Goal: Information Seeking & Learning: Learn about a topic

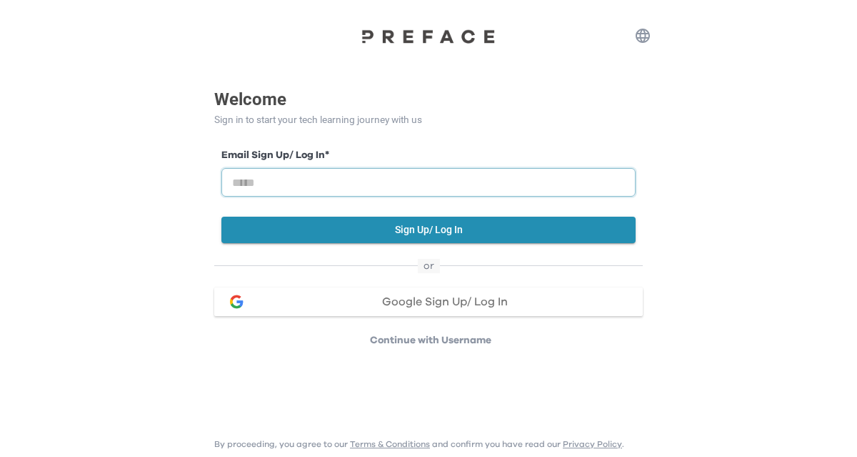
click at [329, 179] on input "email" at bounding box center [428, 182] width 414 height 29
type input "**********"
click at [269, 186] on input "**********" at bounding box center [428, 182] width 414 height 29
click at [331, 305] on div "Google Sign Up/ Log In" at bounding box center [445, 301] width 374 height 11
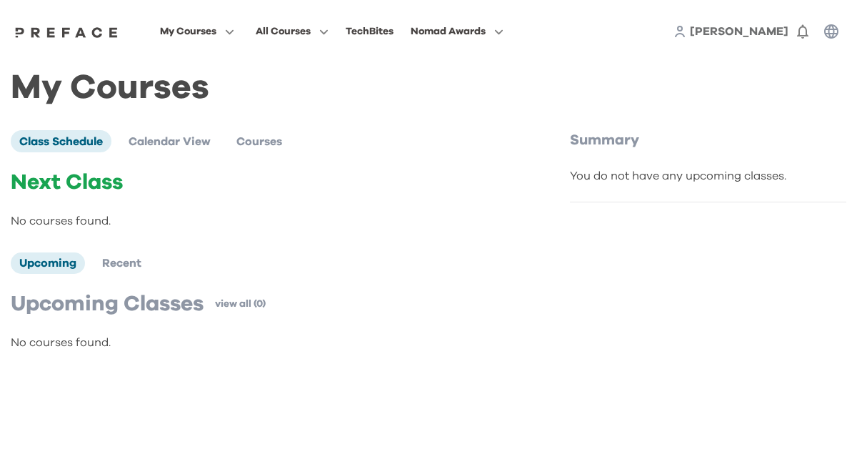
click at [96, 181] on p "Next Class" at bounding box center [272, 182] width 522 height 26
click at [151, 146] on span "Calendar View" at bounding box center [170, 141] width 82 height 11
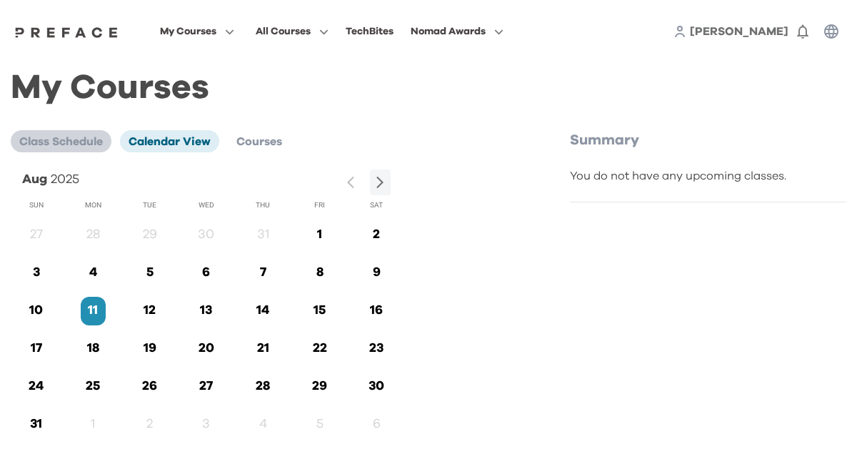
click at [73, 137] on span "Class Schedule" at bounding box center [61, 141] width 84 height 11
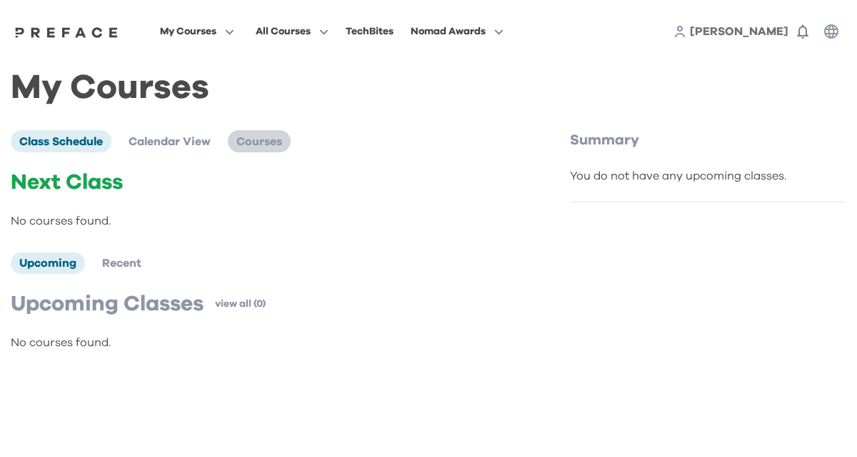
click at [254, 146] on span "Courses" at bounding box center [259, 141] width 46 height 11
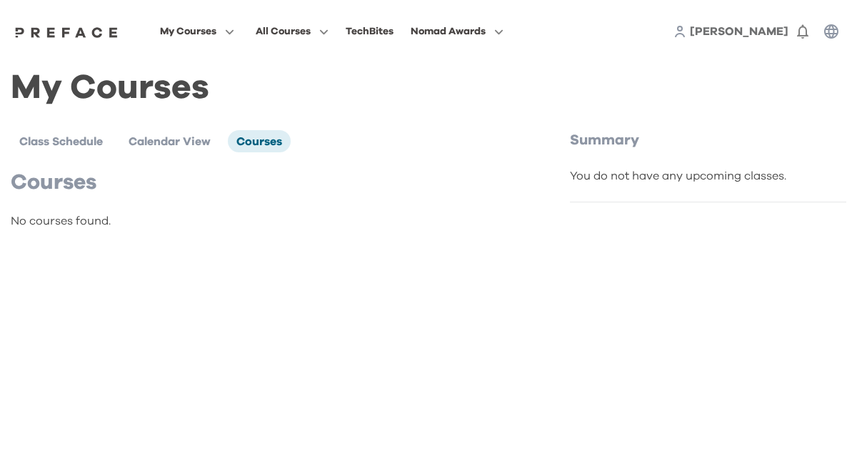
click at [95, 196] on div "Courses No courses found." at bounding box center [272, 199] width 522 height 60
click at [311, 37] on span "All Courses" at bounding box center [283, 31] width 55 height 17
click at [290, 91] on span at bounding box center [292, 89] width 134 height 40
click at [244, 134] on span at bounding box center [292, 129] width 134 height 40
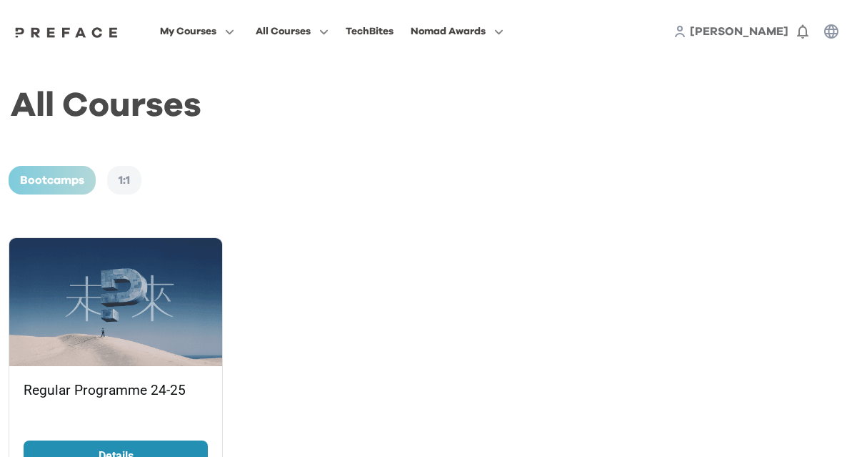
scroll to position [66, 0]
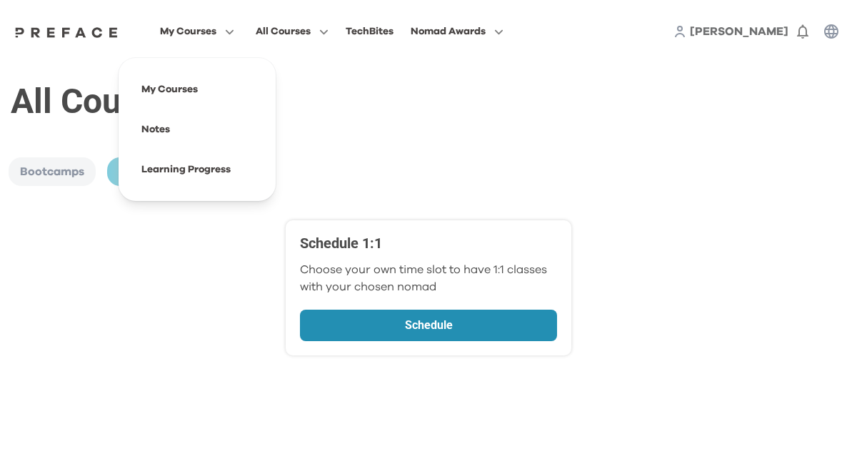
click at [204, 32] on span "My Courses" at bounding box center [188, 31] width 56 height 17
click at [183, 85] on span at bounding box center [197, 89] width 134 height 40
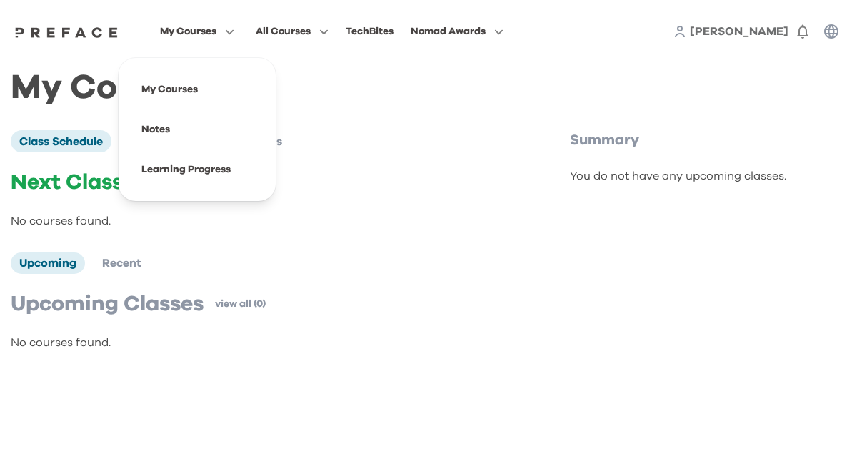
click at [194, 28] on span "My Courses" at bounding box center [188, 31] width 56 height 17
click at [194, 174] on span at bounding box center [197, 169] width 134 height 40
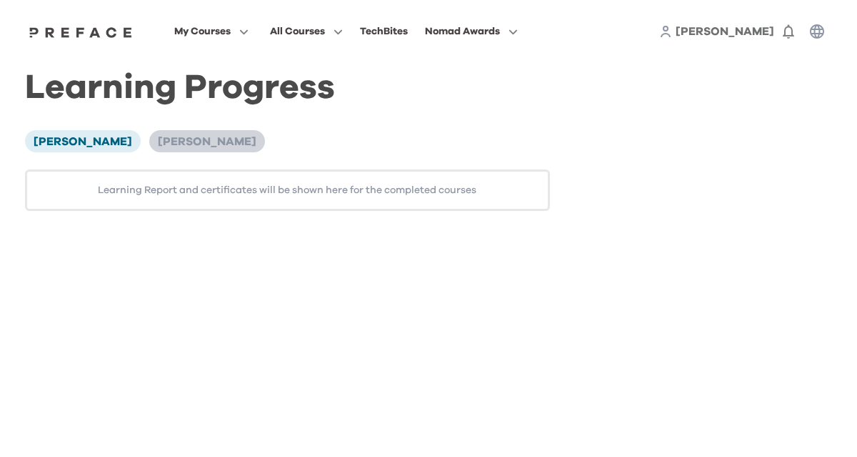
click at [158, 142] on span "[PERSON_NAME]" at bounding box center [207, 141] width 99 height 11
